Goal: Information Seeking & Learning: Learn about a topic

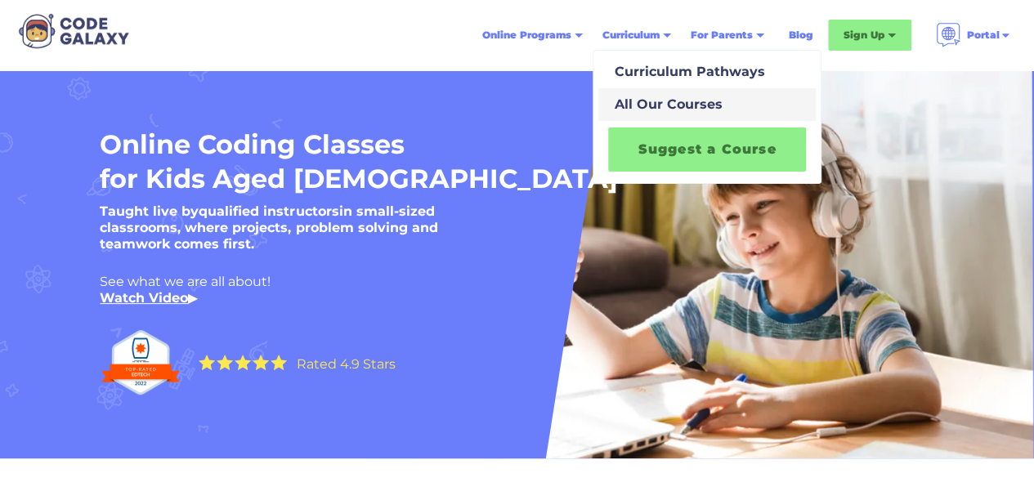
click at [676, 99] on div "All Our Courses" at bounding box center [665, 105] width 114 height 20
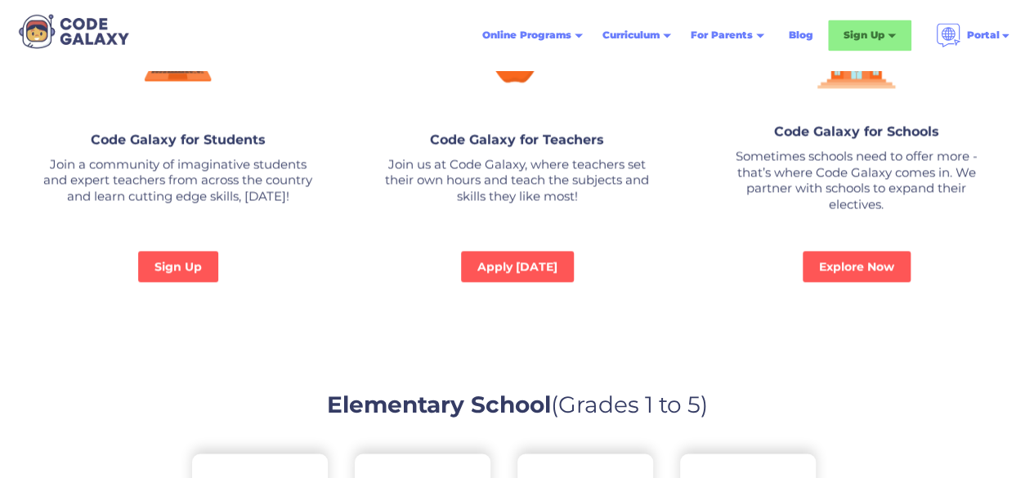
scroll to position [1271, 0]
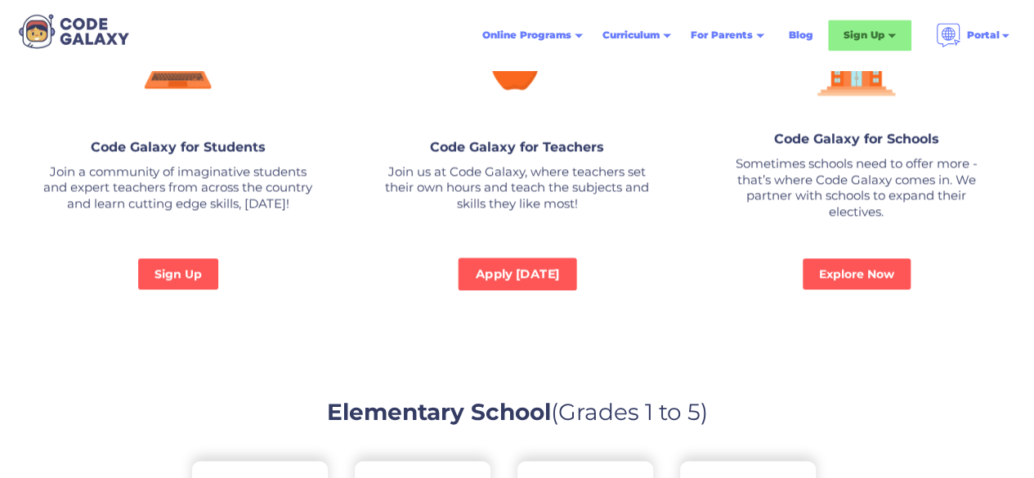
click at [494, 272] on link "Apply [DATE]" at bounding box center [517, 273] width 118 height 33
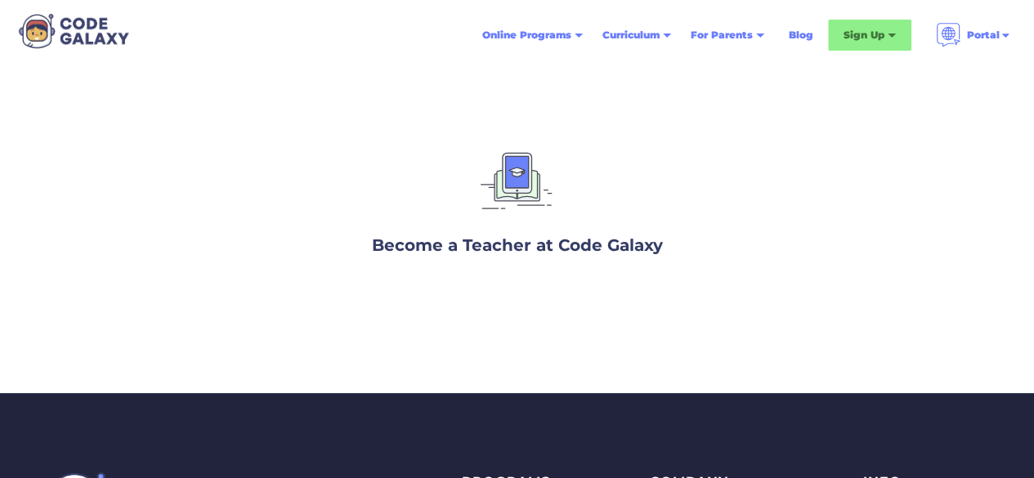
scroll to position [18, 0]
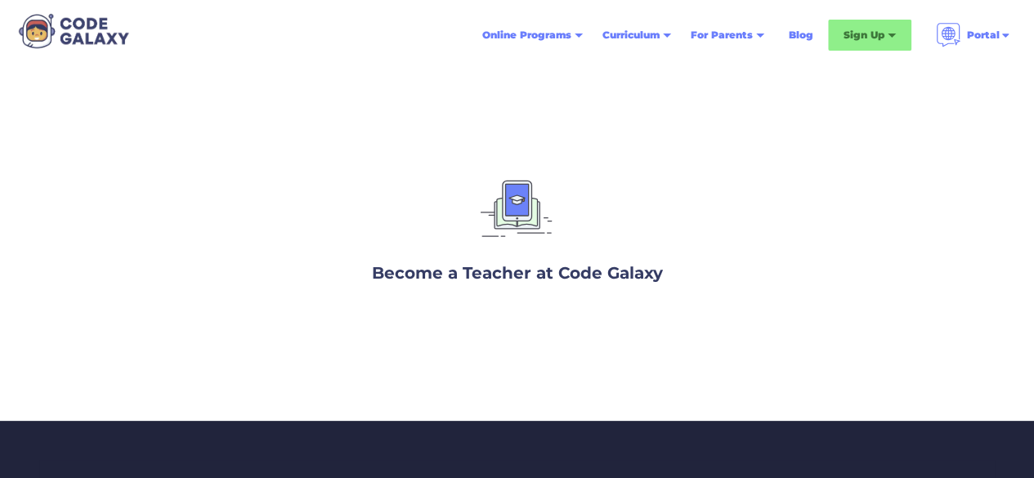
click at [498, 273] on h3 "Become a Teacher at Code Galaxy" at bounding box center [517, 273] width 291 height 25
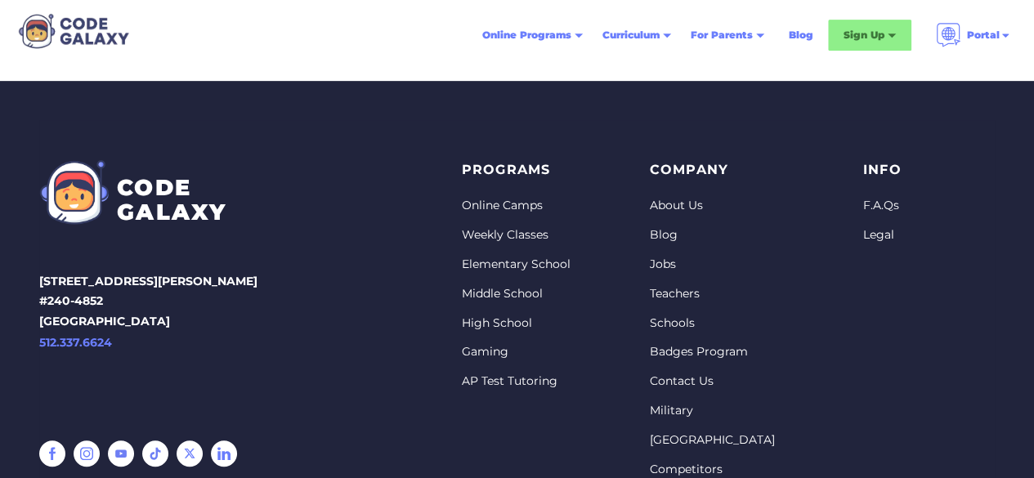
scroll to position [358, 0]
click at [478, 384] on link "AP Test Tutoring" at bounding box center [516, 381] width 109 height 16
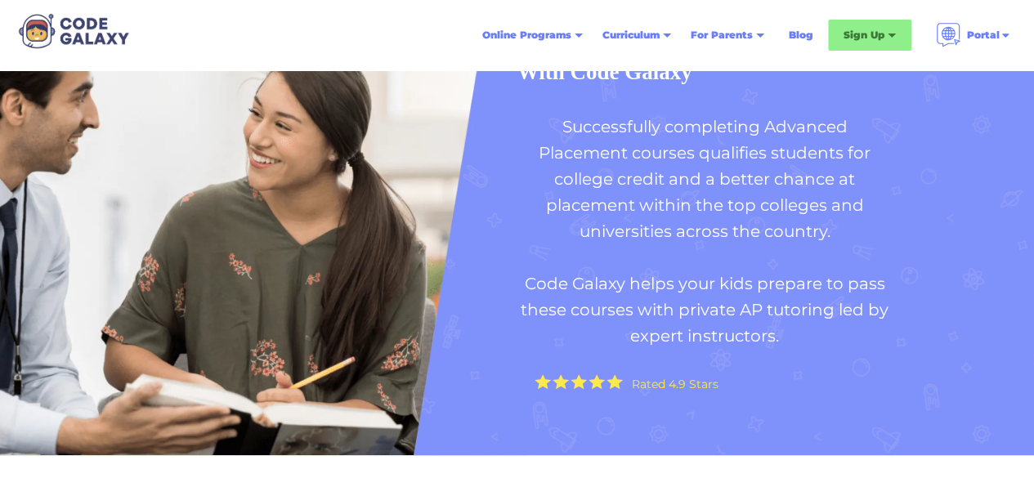
scroll to position [109, 0]
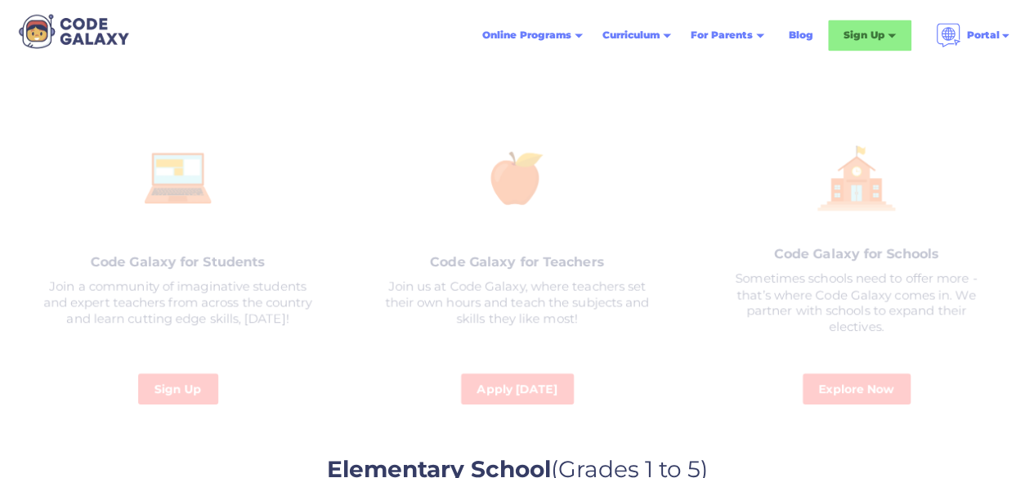
scroll to position [1271, 0]
